Goal: Find specific page/section: Find specific page/section

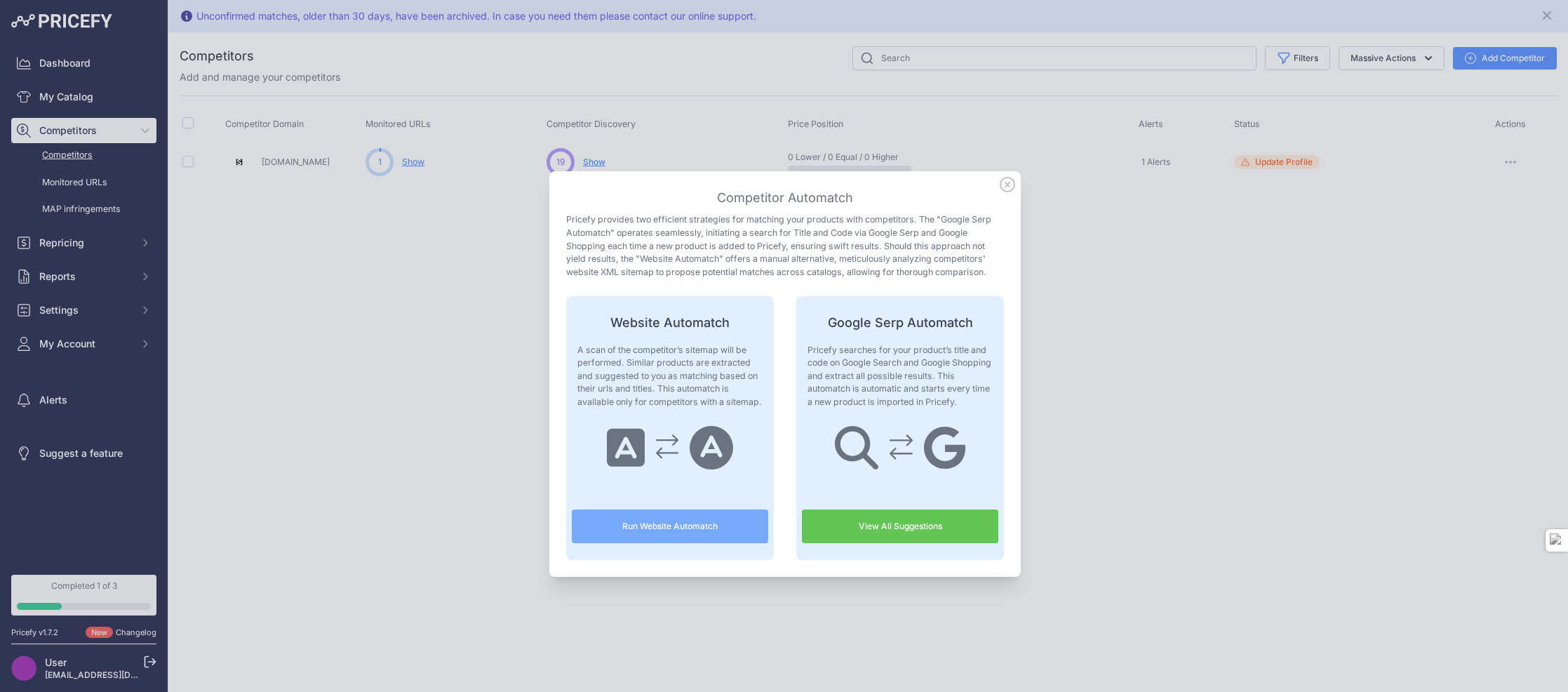
drag, startPoint x: 1008, startPoint y: 186, endPoint x: 779, endPoint y: 179, distance: 229.1
click at [1008, 186] on icon at bounding box center [1007, 184] width 15 height 15
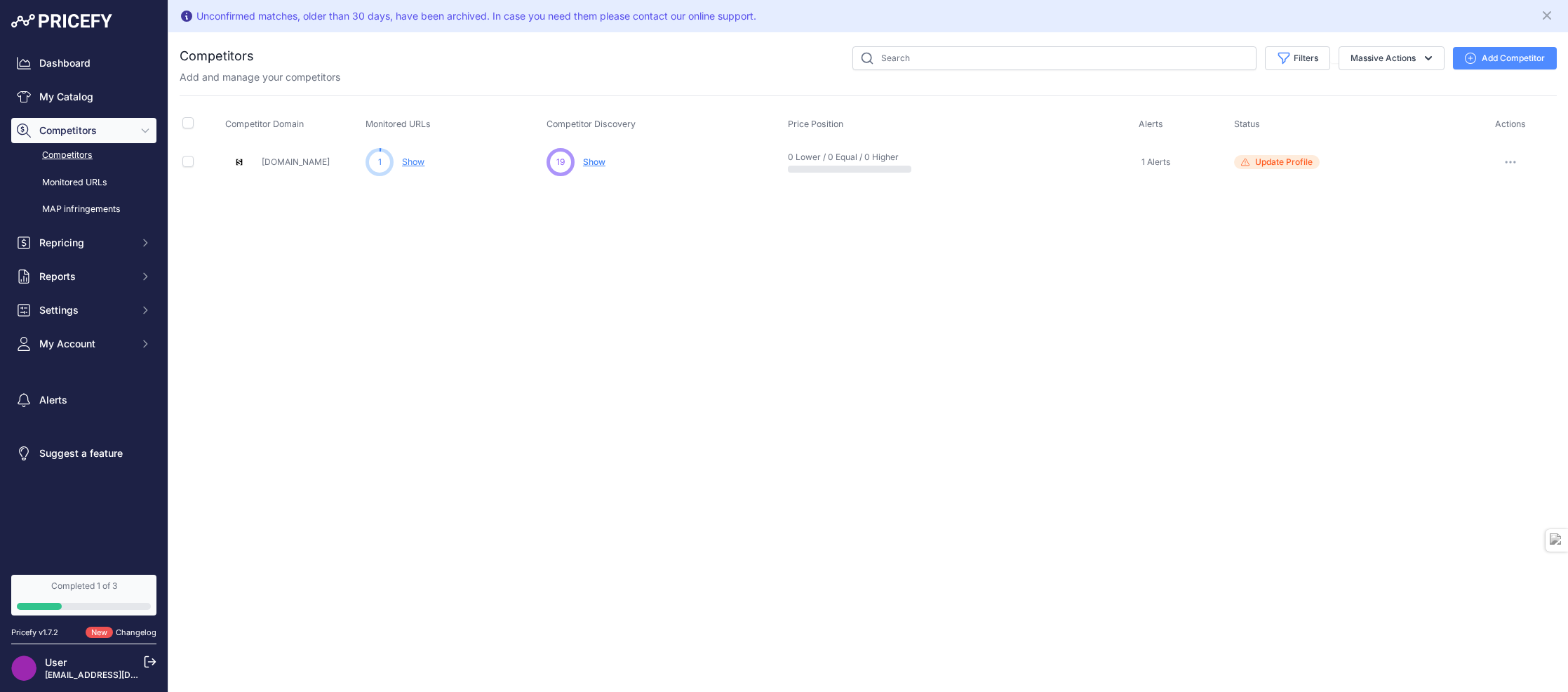
click at [594, 166] on span "Show" at bounding box center [594, 161] width 23 height 11
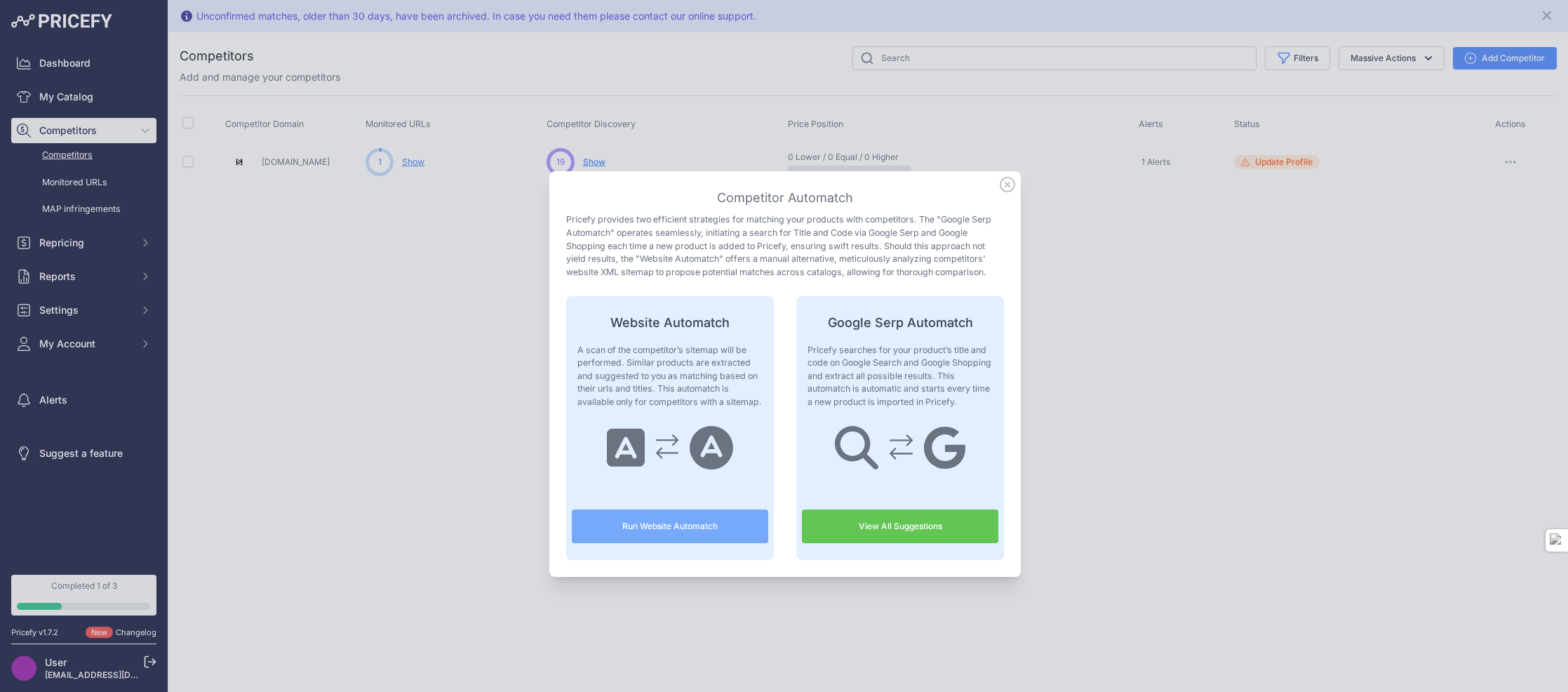
click at [1004, 188] on icon at bounding box center [1007, 184] width 15 height 15
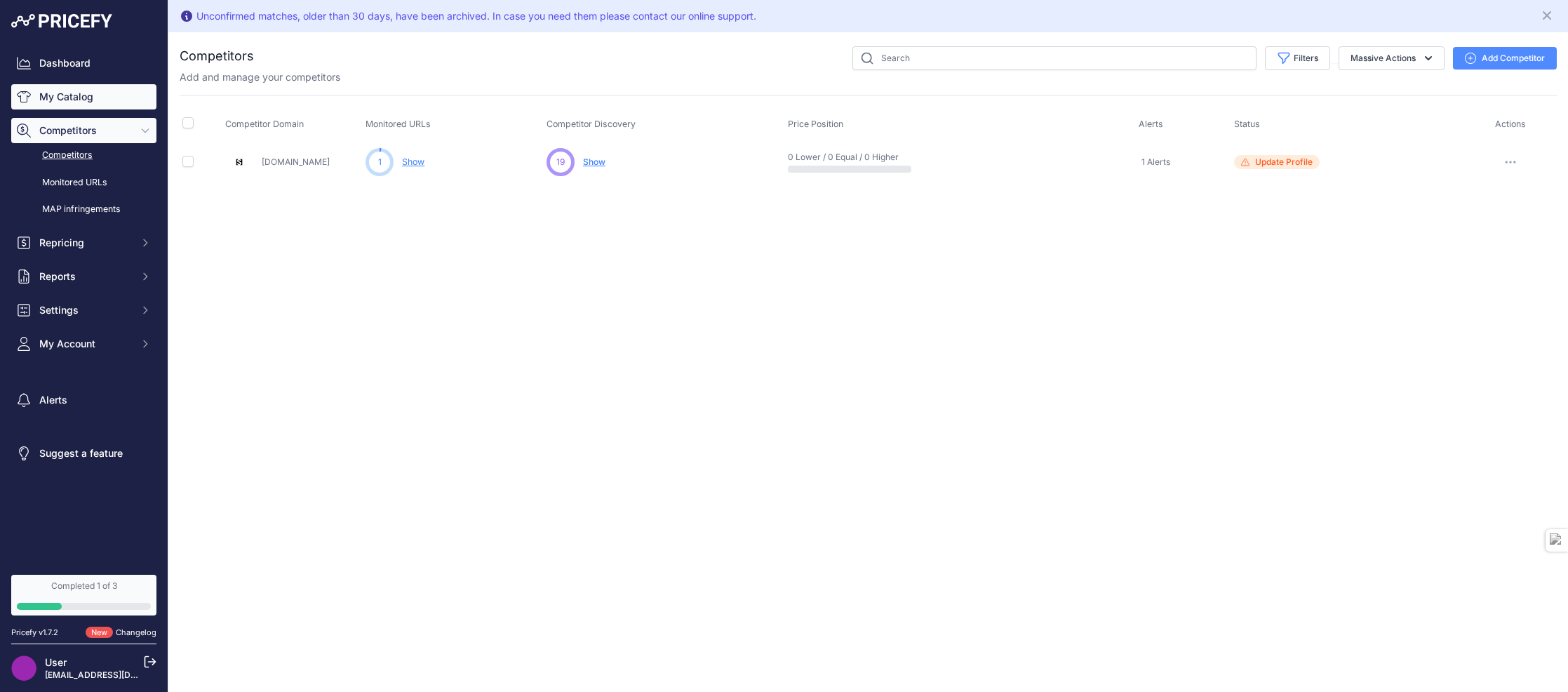
click at [70, 105] on link "My Catalog" at bounding box center [84, 96] width 146 height 25
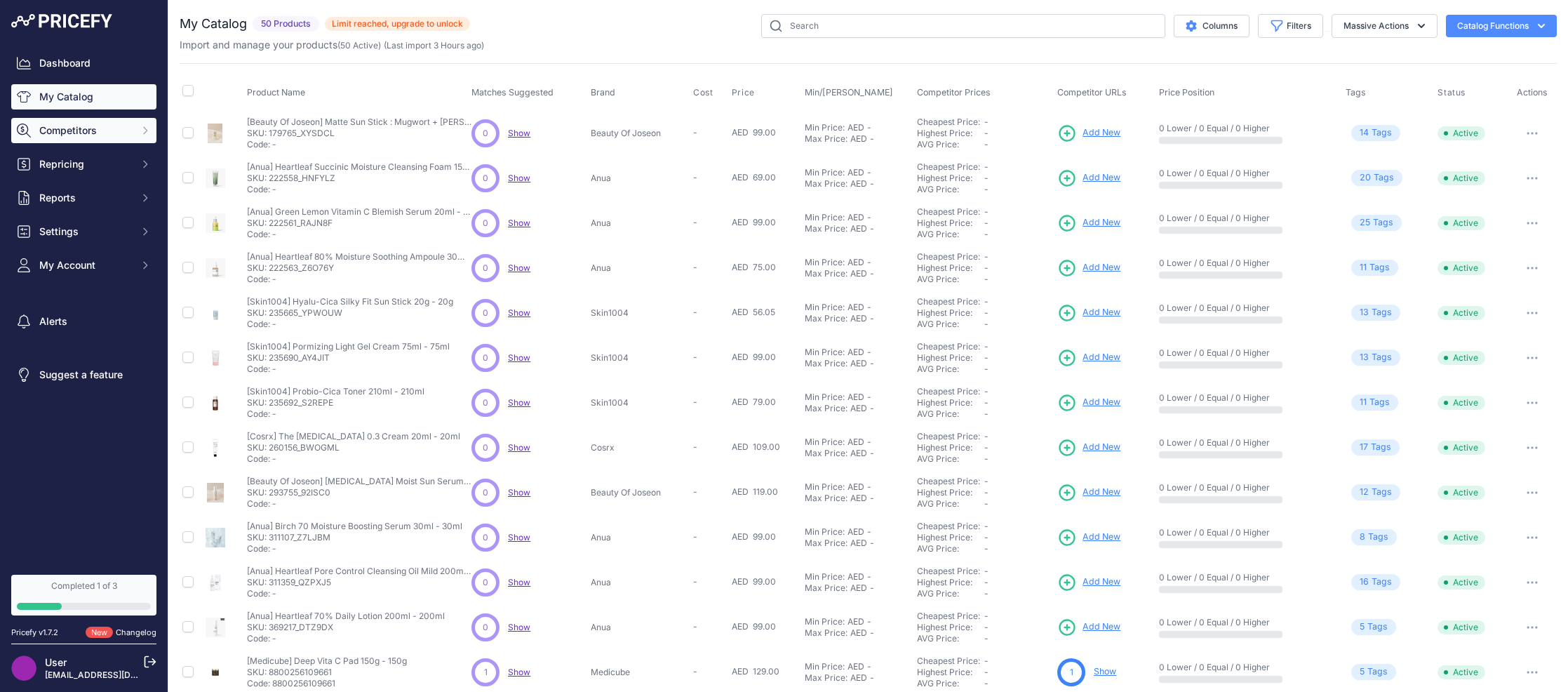
click at [39, 137] on button "Competitors" at bounding box center [84, 130] width 146 height 25
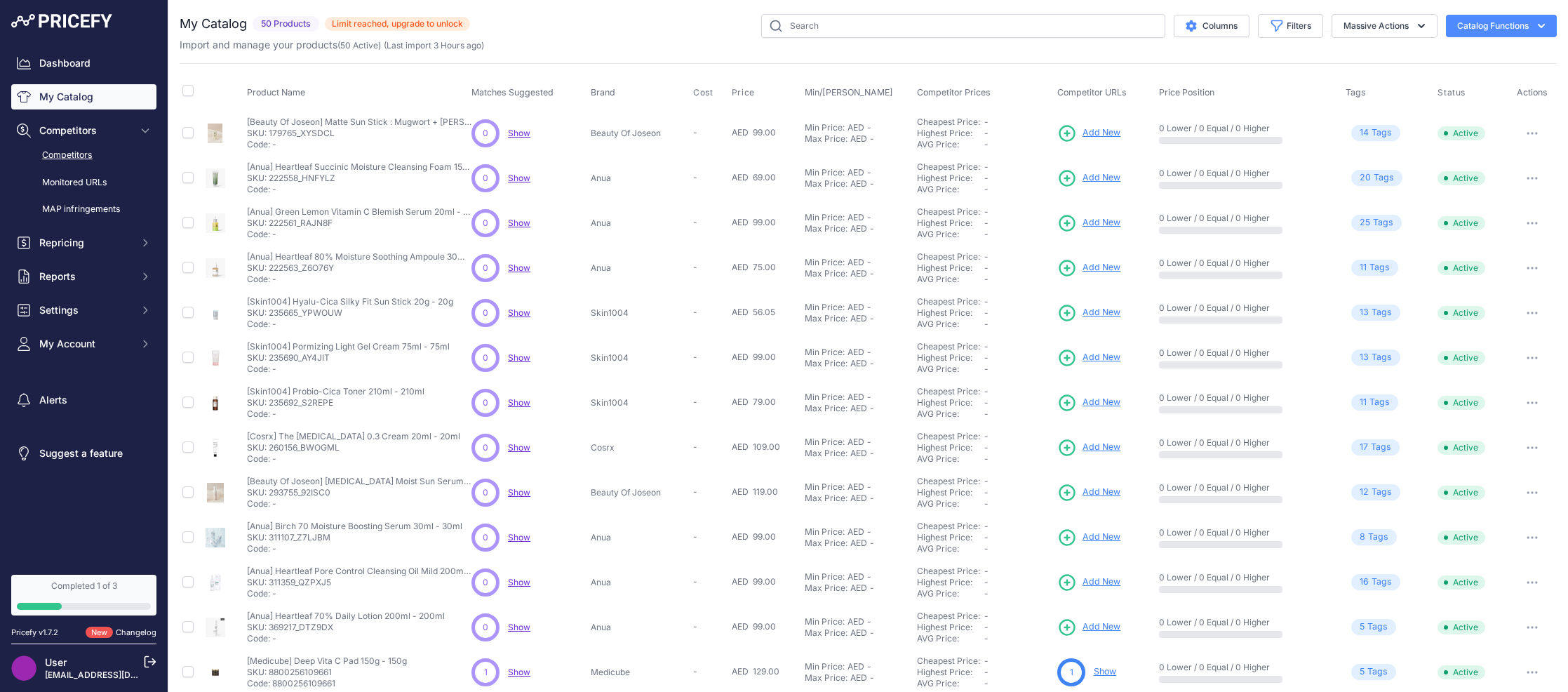
click at [50, 165] on link "Competitors" at bounding box center [84, 155] width 146 height 24
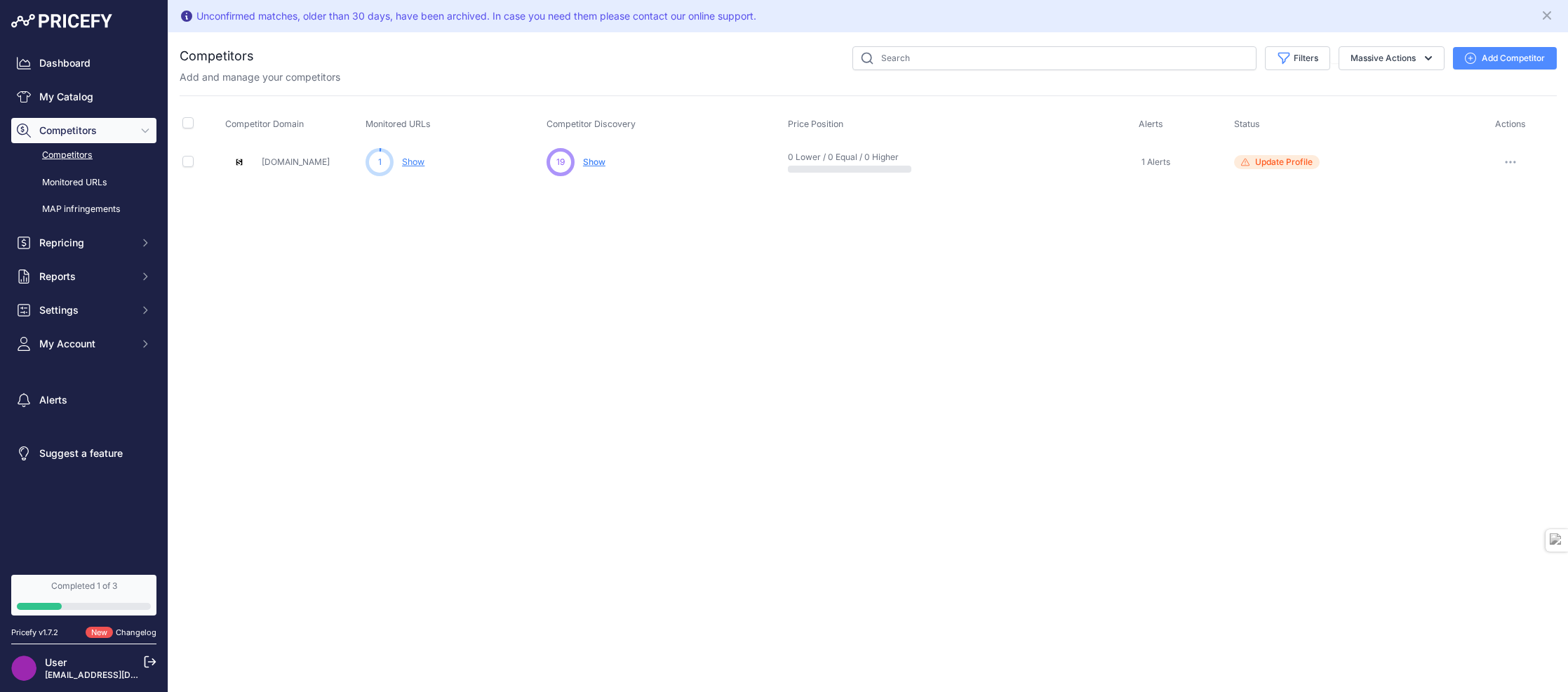
click at [414, 164] on link "Show" at bounding box center [413, 161] width 23 height 11
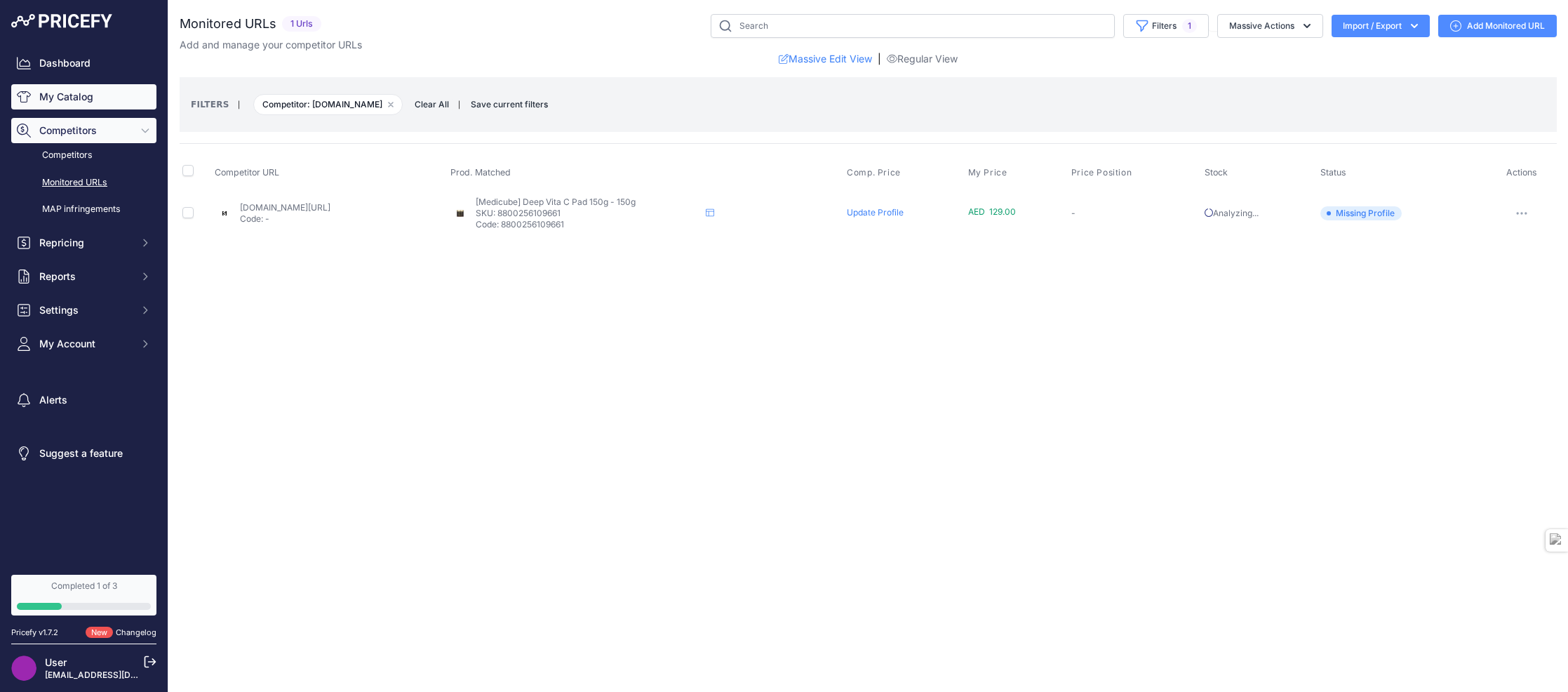
click at [76, 97] on link "My Catalog" at bounding box center [84, 96] width 146 height 25
